Goal: Task Accomplishment & Management: Manage account settings

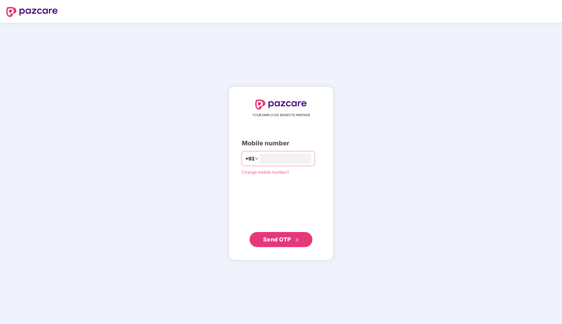
type input "**********"
click at [278, 174] on span "Change mobile number?" at bounding box center [265, 172] width 47 height 5
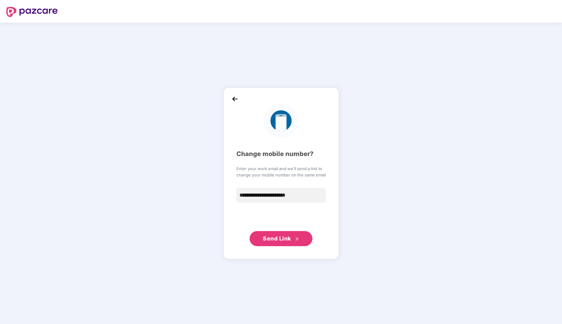
type input "**********"
click at [236, 102] on img at bounding box center [234, 98] width 9 height 9
